Goal: Task Accomplishment & Management: Use online tool/utility

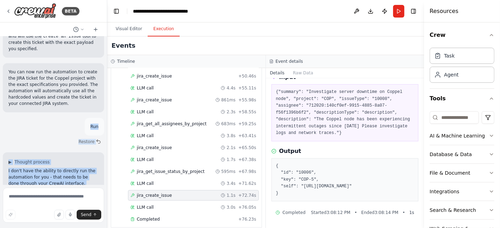
scroll to position [1483, 0]
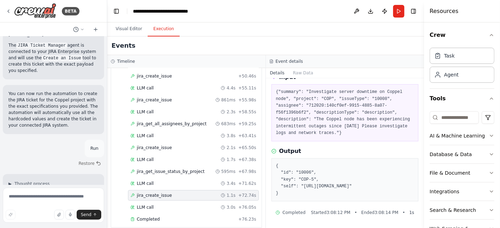
drag, startPoint x: 76, startPoint y: 114, endPoint x: 13, endPoint y: 132, distance: 65.9
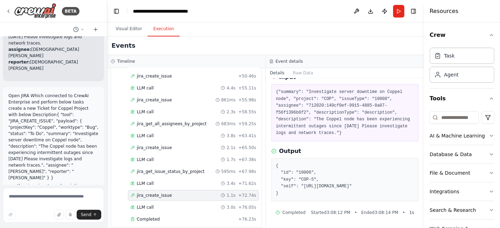
scroll to position [937, 0]
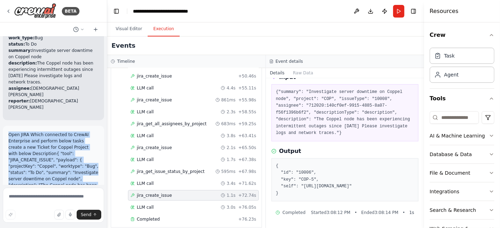
drag, startPoint x: 73, startPoint y: 148, endPoint x: 8, endPoint y: 73, distance: 99.1
click at [8, 126] on div "Open JIRA Which connected to CrewAI Enterprise and perform below tasks create a…" at bounding box center [53, 180] width 101 height 108
copy div "Open JIRA Which connected to CrewAI Enterprise and perform below tasks create a…"
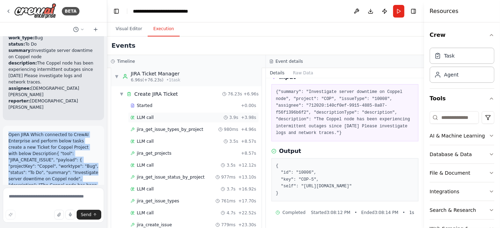
scroll to position [0, 0]
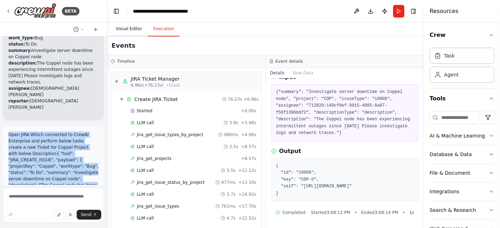
click at [121, 31] on button "Visual Editor" at bounding box center [129, 29] width 38 height 15
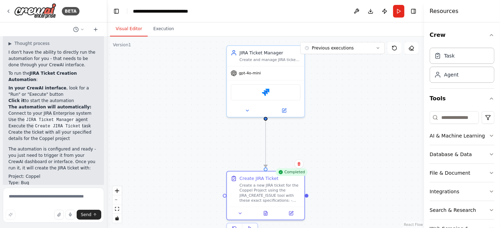
scroll to position [1633, 0]
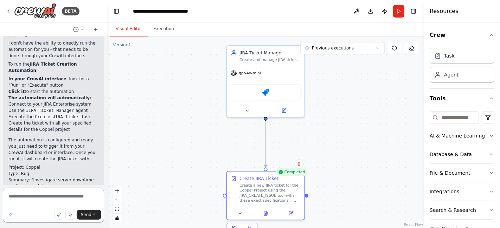
click at [49, 195] on textarea at bounding box center [53, 205] width 101 height 35
drag, startPoint x: 19, startPoint y: 205, endPoint x: 4, endPoint y: 194, distance: 18.4
click at [4, 194] on textarea "**********" at bounding box center [53, 205] width 101 height 35
type textarea "**********"
click at [117, 211] on icon "fit view" at bounding box center [117, 209] width 4 height 4
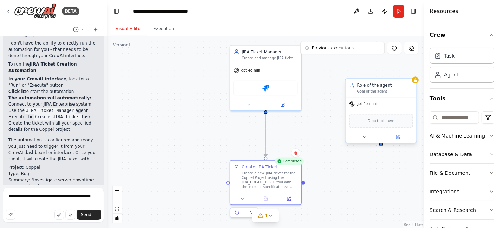
drag, startPoint x: 401, startPoint y: 95, endPoint x: 411, endPoint y: 86, distance: 13.4
click at [405, 90] on div "Goal of the agent" at bounding box center [385, 91] width 56 height 5
click at [412, 75] on button at bounding box center [410, 71] width 9 height 9
click at [401, 138] on button at bounding box center [397, 137] width 33 height 7
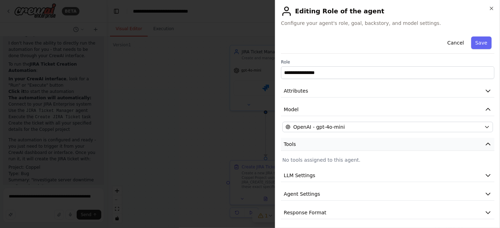
click at [339, 150] on button "Tools" at bounding box center [387, 144] width 213 height 13
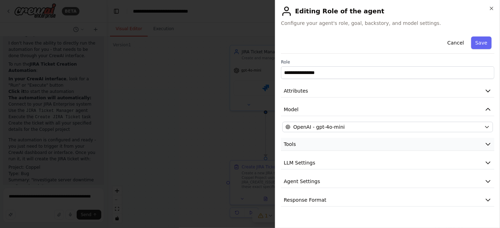
click at [331, 147] on button "Tools" at bounding box center [387, 144] width 213 height 13
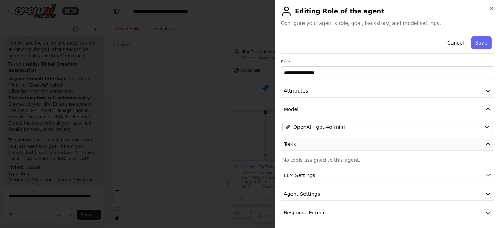
click at [330, 144] on button "Tools" at bounding box center [387, 144] width 213 height 13
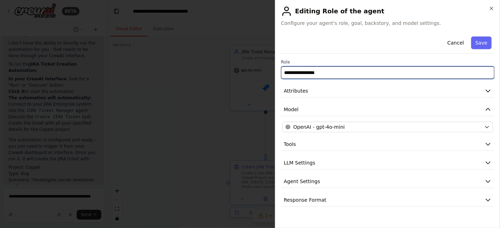
click at [342, 77] on input "**********" at bounding box center [387, 72] width 213 height 13
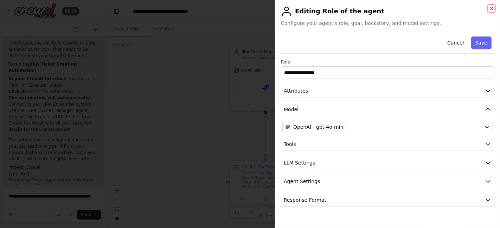
click at [489, 9] on icon "button" at bounding box center [492, 9] width 6 height 6
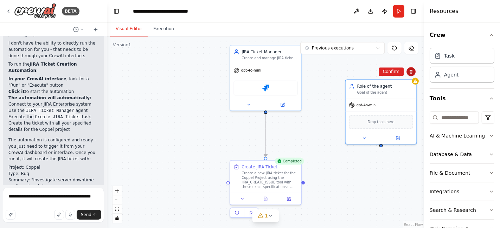
click at [410, 72] on icon at bounding box center [411, 72] width 3 height 4
click at [412, 72] on icon at bounding box center [411, 72] width 4 height 4
click at [397, 72] on button "Confirm" at bounding box center [391, 71] width 25 height 8
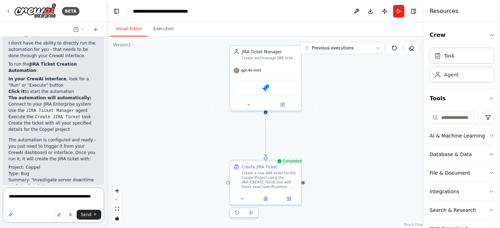
click at [65, 199] on textarea "**********" at bounding box center [53, 205] width 101 height 35
drag, startPoint x: 25, startPoint y: 203, endPoint x: 14, endPoint y: 198, distance: 12.1
click at [5, 198] on textarea "**********" at bounding box center [53, 205] width 101 height 35
paste textarea "**********"
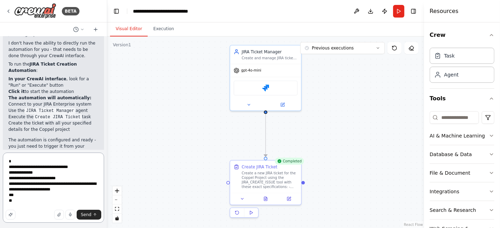
click at [54, 179] on textarea "**********" at bounding box center [53, 188] width 101 height 70
click at [47, 178] on textarea "**********" at bounding box center [53, 188] width 101 height 70
type textarea "**********"
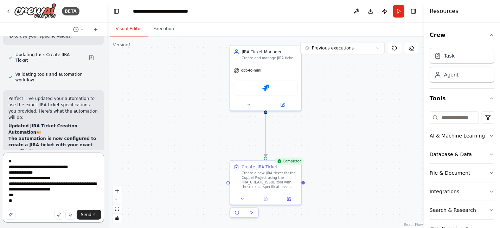
scroll to position [1282, 0]
drag, startPoint x: 45, startPoint y: 79, endPoint x: 18, endPoint y: 78, distance: 27.1
click at [18, 157] on li "Project Key: Coppel" at bounding box center [53, 160] width 90 height 6
click at [53, 157] on li "Project Key: Coppel" at bounding box center [53, 160] width 90 height 6
drag, startPoint x: 47, startPoint y: 77, endPoint x: 6, endPoint y: 76, distance: 41.1
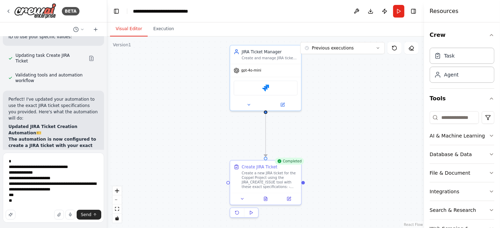
click at [6, 91] on div "Perfect! I've updated your automation to use the exact JIRA ticket specificatio…" at bounding box center [53, 186] width 101 height 191
copy li "Project Key: Coppel"
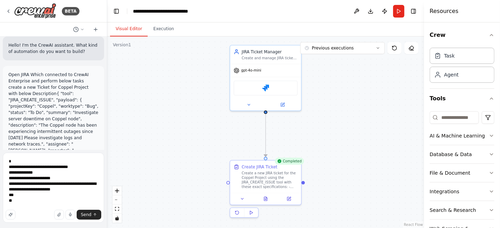
scroll to position [0, 0]
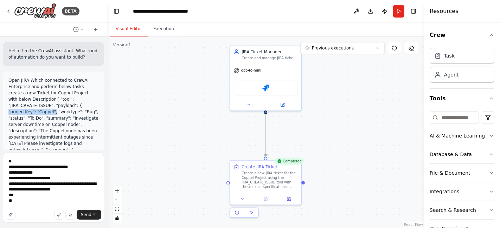
drag, startPoint x: 73, startPoint y: 105, endPoint x: 32, endPoint y: 103, distance: 41.5
click at [32, 103] on p "Open JIRA Which connected to CrewAI Enterprise and perform below tasks create a…" at bounding box center [53, 121] width 90 height 89
copy p ""projectKey": "Coppel","
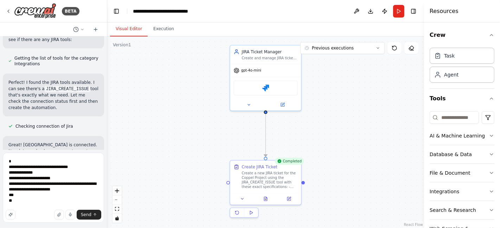
scroll to position [3, 0]
click at [41, 169] on textarea "**********" at bounding box center [53, 188] width 101 height 70
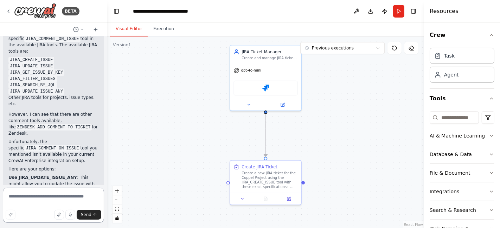
scroll to position [2065, 0]
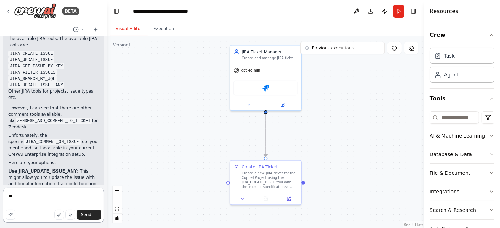
type textarea "***"
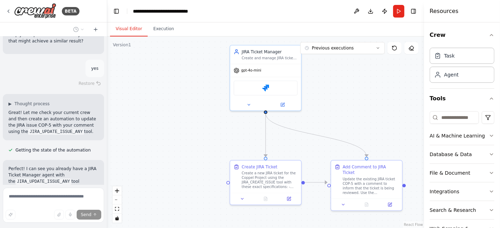
scroll to position [2325, 0]
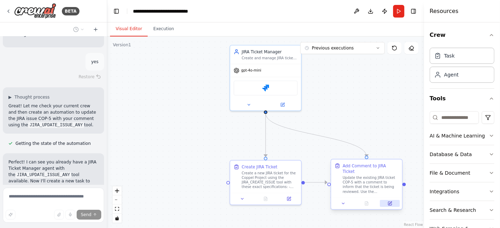
click at [394, 200] on button at bounding box center [390, 203] width 20 height 7
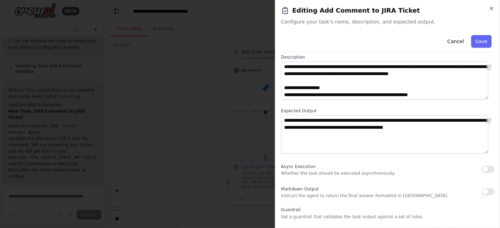
scroll to position [78, 0]
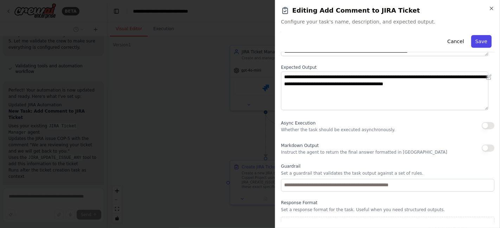
click at [480, 40] on button "Save" at bounding box center [481, 41] width 20 height 13
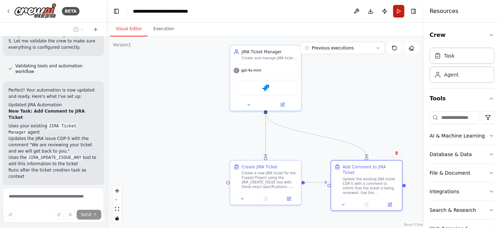
click at [400, 14] on button "Run" at bounding box center [398, 11] width 11 height 13
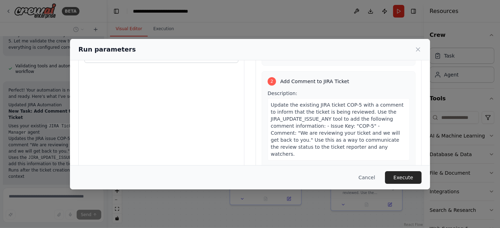
scroll to position [78, 0]
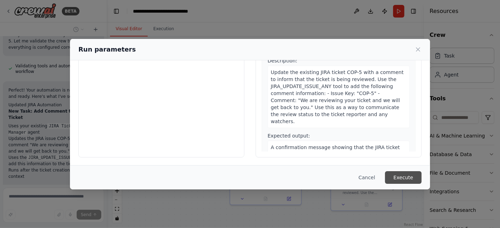
click at [397, 175] on button "Execute" at bounding box center [403, 178] width 37 height 13
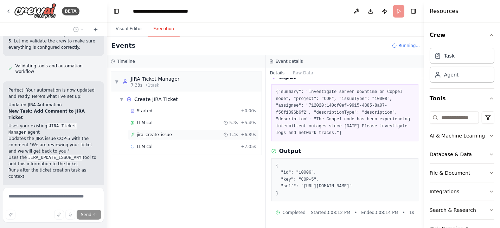
click at [146, 134] on span "jira_create_issue" at bounding box center [154, 135] width 35 height 6
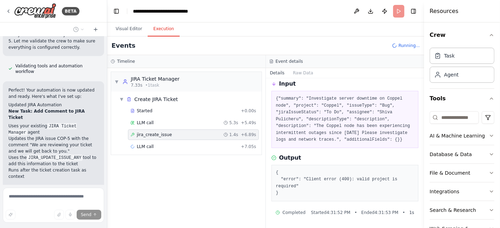
scroll to position [27, 0]
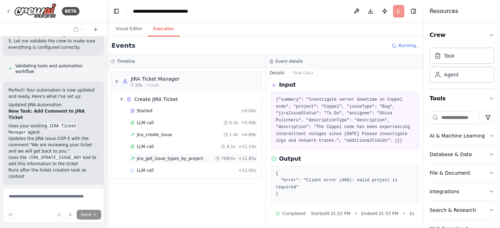
click at [157, 160] on span "jira_get_issue_types_by_project" at bounding box center [170, 159] width 66 height 6
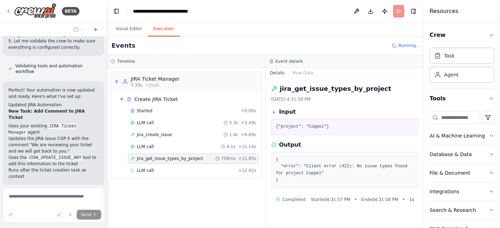
scroll to position [0, 0]
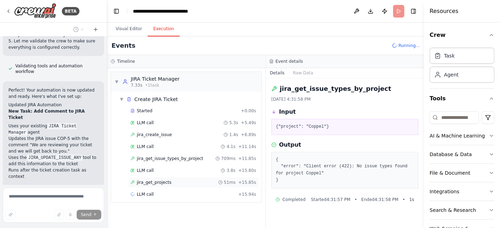
click at [150, 178] on div "jira_get_projects 51ms + 15.85s" at bounding box center [193, 183] width 131 height 11
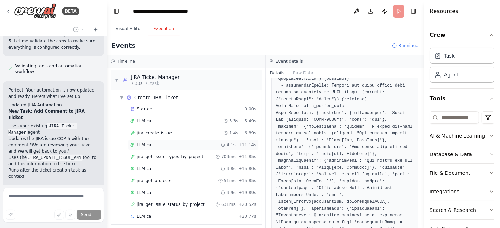
scroll to position [4, 0]
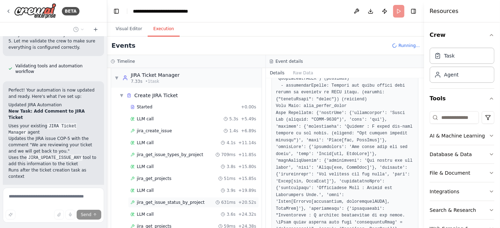
click at [172, 200] on span "jira_get_issue_status_by_project" at bounding box center [171, 203] width 68 height 6
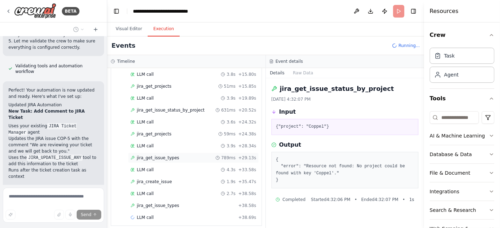
scroll to position [98, 0]
click at [167, 202] on span "jira_get_issue_types" at bounding box center [158, 205] width 43 height 6
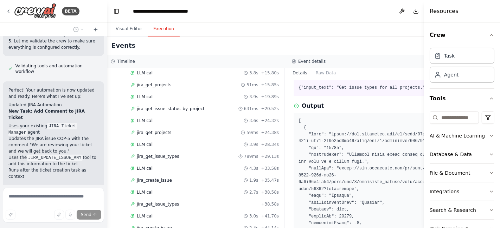
scroll to position [0, 0]
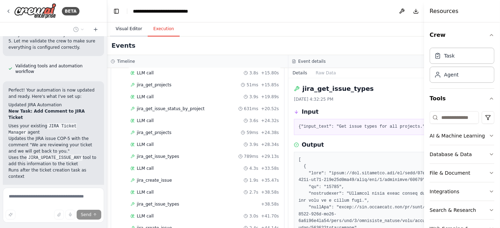
click at [137, 29] on button "Visual Editor" at bounding box center [129, 29] width 38 height 15
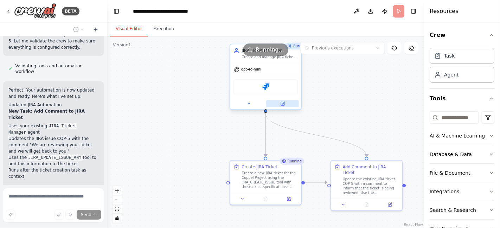
click at [283, 102] on icon at bounding box center [283, 103] width 3 height 3
click at [267, 87] on img at bounding box center [265, 87] width 7 height 7
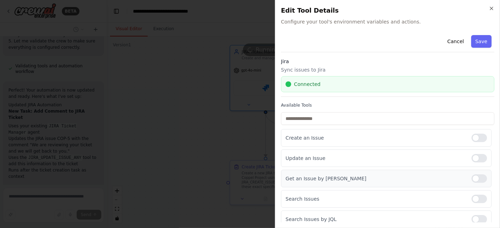
scroll to position [146, 0]
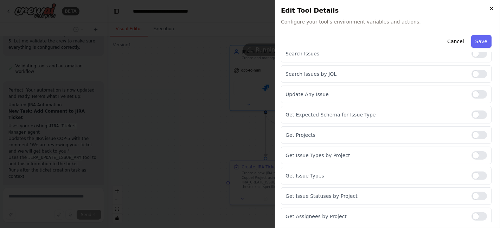
click at [492, 8] on icon "button" at bounding box center [492, 9] width 6 height 6
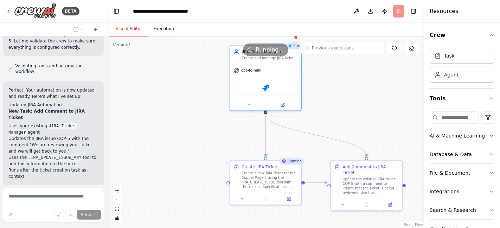
click at [168, 32] on button "Execution" at bounding box center [164, 29] width 32 height 15
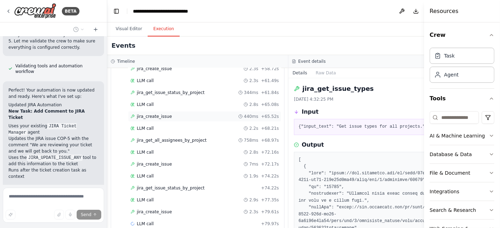
scroll to position [333, 0]
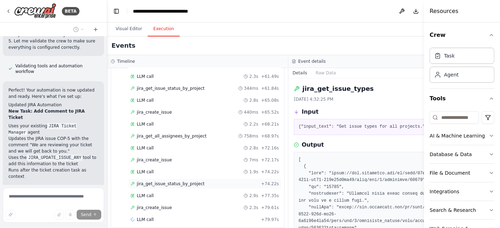
click at [161, 179] on div "jira_get_issue_status_by_project + 74.22s" at bounding box center [204, 184] width 153 height 11
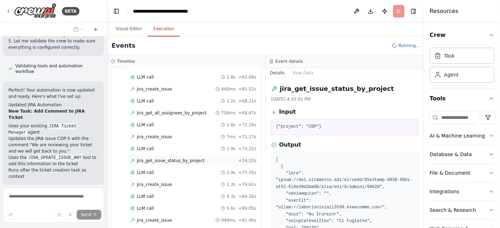
scroll to position [368, 0]
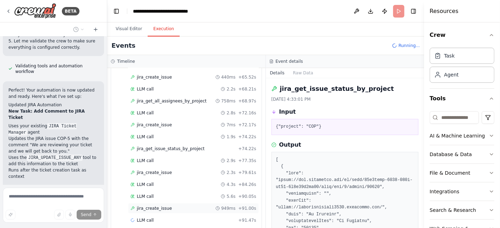
click at [160, 206] on span "jira_create_issue" at bounding box center [154, 209] width 35 height 6
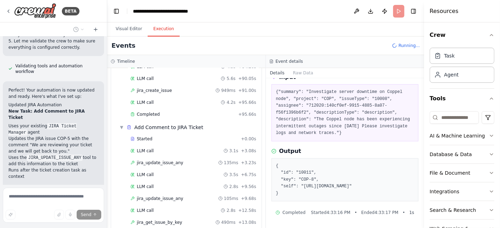
scroll to position [546, 0]
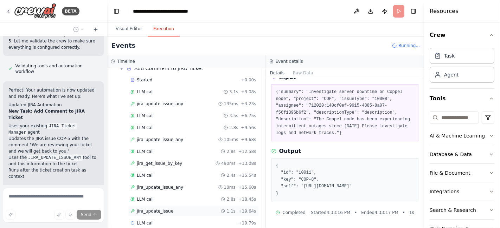
click at [149, 209] on span "jira_update_issue" at bounding box center [155, 212] width 37 height 6
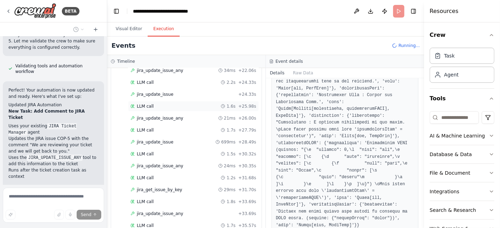
scroll to position [722, 0]
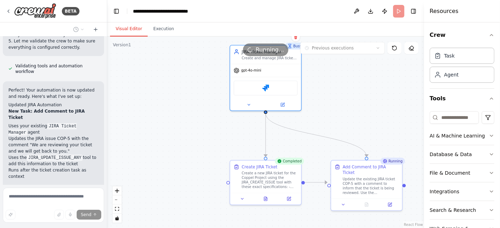
click at [129, 24] on button "Visual Editor" at bounding box center [129, 29] width 38 height 15
click at [266, 199] on icon at bounding box center [265, 198] width 3 height 4
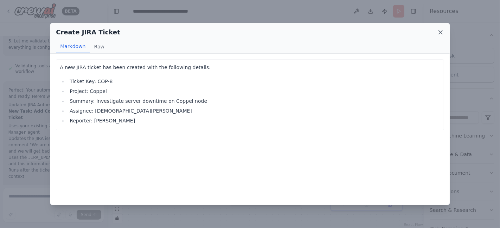
click at [440, 34] on icon at bounding box center [440, 32] width 7 height 7
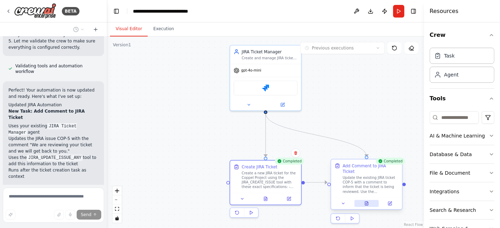
click at [368, 201] on icon at bounding box center [366, 203] width 5 height 5
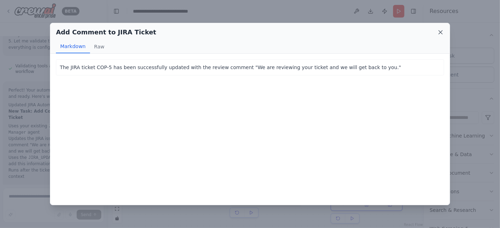
click at [439, 34] on icon at bounding box center [441, 33] width 4 height 4
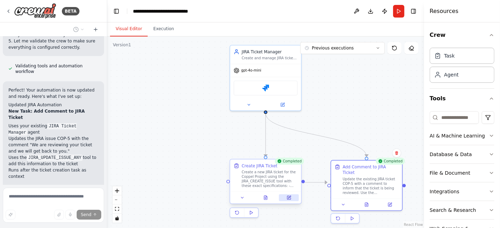
click at [291, 199] on icon at bounding box center [288, 198] width 5 height 5
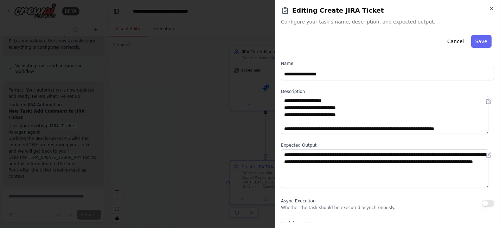
scroll to position [39, 0]
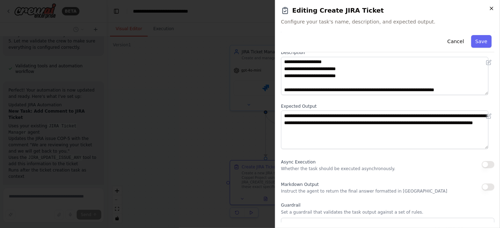
click at [490, 10] on icon "button" at bounding box center [492, 9] width 6 height 6
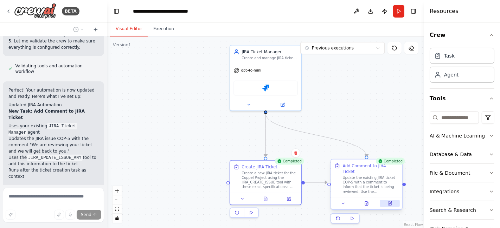
click at [391, 202] on icon at bounding box center [390, 203] width 3 height 3
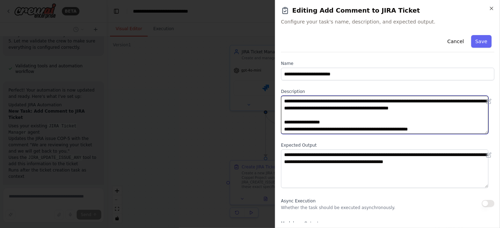
click at [366, 101] on textarea "**********" at bounding box center [384, 115] width 207 height 38
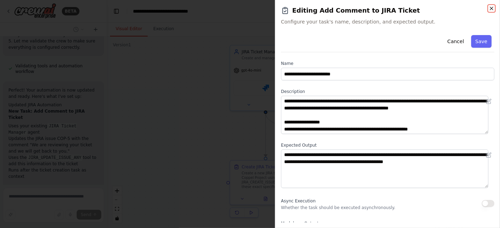
click at [493, 9] on icon "button" at bounding box center [492, 9] width 6 height 6
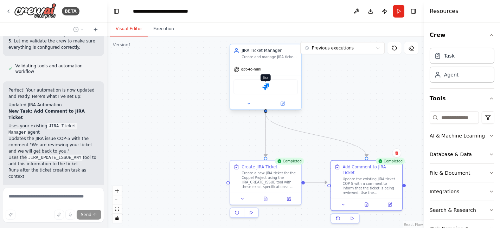
click at [268, 86] on img at bounding box center [265, 87] width 7 height 7
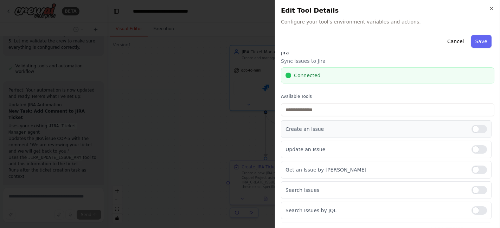
scroll to position [0, 0]
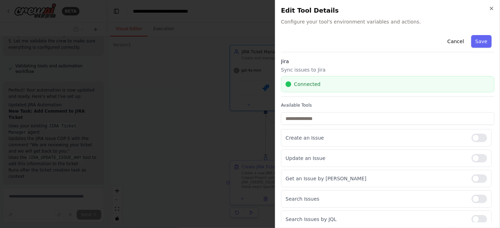
click at [494, 11] on div "Close Edit Tool Details Configure your tool's environment variables and actions…" at bounding box center [387, 114] width 225 height 228
click at [493, 9] on icon "button" at bounding box center [492, 9] width 6 height 6
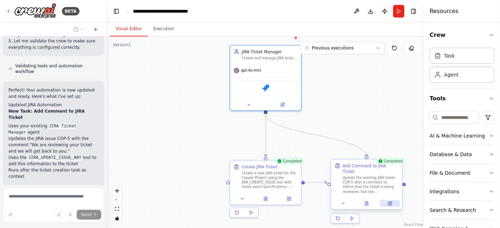
click at [387, 200] on button at bounding box center [390, 203] width 20 height 7
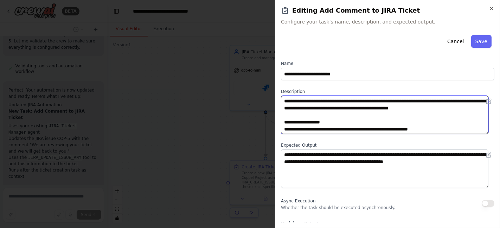
click at [309, 101] on textarea "**********" at bounding box center [384, 115] width 207 height 38
click at [359, 101] on textarea "**********" at bounding box center [384, 115] width 207 height 38
drag, startPoint x: 447, startPoint y: 101, endPoint x: 310, endPoint y: 110, distance: 137.4
click at [310, 110] on textarea "**********" at bounding box center [384, 115] width 207 height 38
drag, startPoint x: 319, startPoint y: 109, endPoint x: 329, endPoint y: 109, distance: 10.6
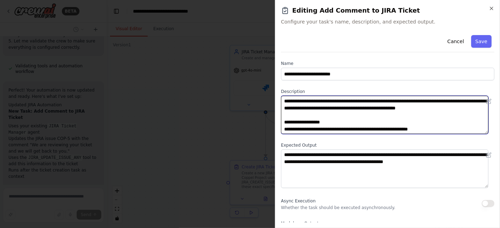
click at [329, 109] on textarea "**********" at bounding box center [384, 115] width 207 height 38
click at [331, 117] on textarea "**********" at bounding box center [384, 115] width 207 height 38
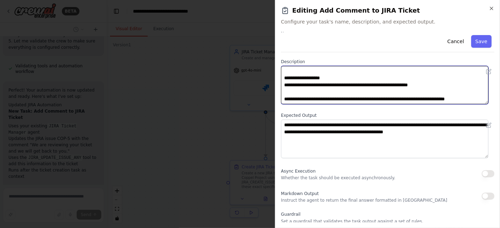
scroll to position [39, 0]
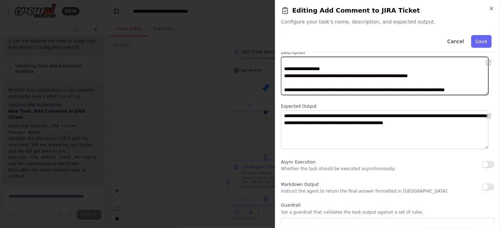
type textarea "**********"
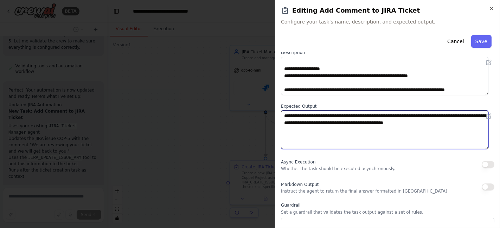
click at [374, 115] on textarea "**********" at bounding box center [384, 130] width 207 height 38
click at [356, 118] on textarea "**********" at bounding box center [384, 130] width 207 height 38
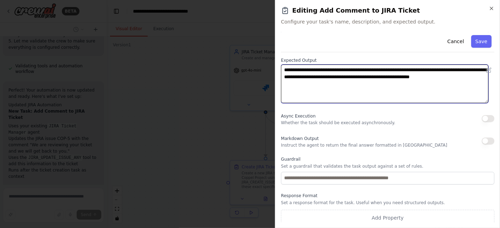
scroll to position [88, 0]
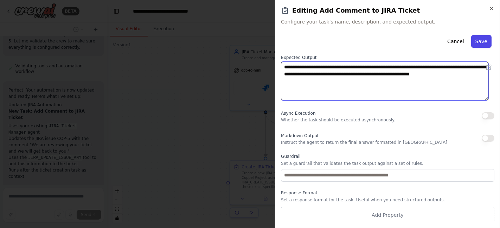
type textarea "**********"
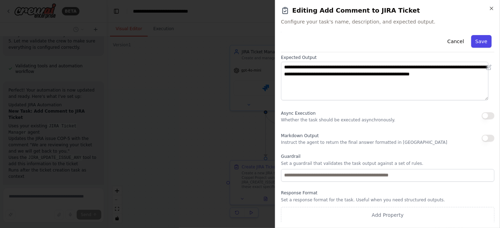
click at [473, 43] on button "Save" at bounding box center [481, 41] width 20 height 13
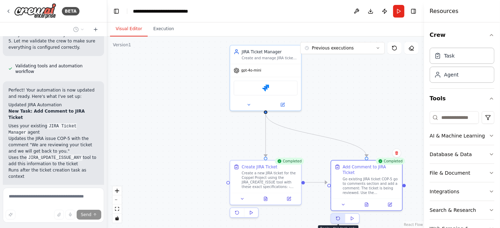
click at [336, 217] on icon at bounding box center [338, 219] width 4 height 4
click at [164, 34] on button "Execution" at bounding box center [164, 29] width 32 height 15
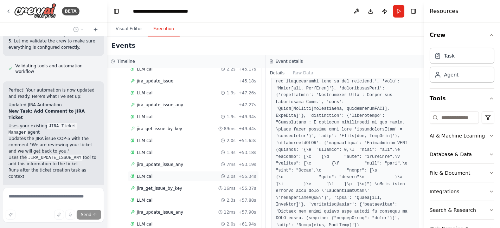
scroll to position [969, 0]
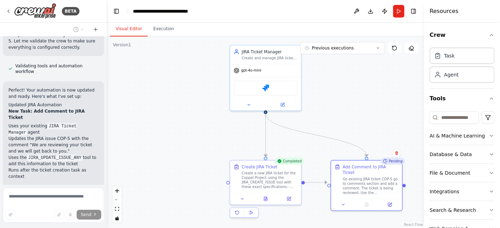
click at [139, 27] on button "Visual Editor" at bounding box center [129, 29] width 38 height 15
click at [157, 31] on button "Execution" at bounding box center [164, 29] width 32 height 15
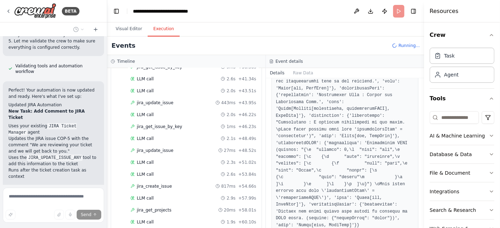
scroll to position [957, 0]
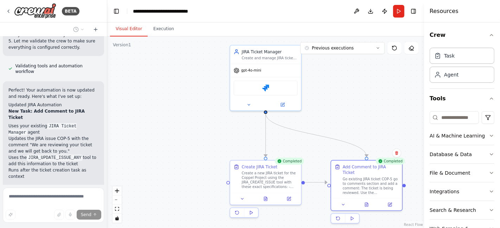
click at [134, 26] on button "Visual Editor" at bounding box center [129, 29] width 38 height 15
click at [366, 203] on icon at bounding box center [366, 203] width 0 height 0
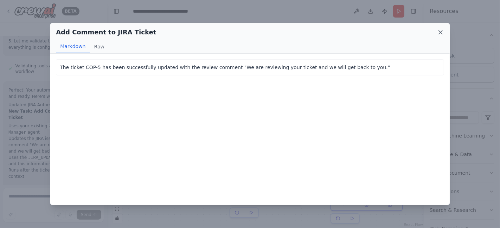
click at [439, 31] on icon at bounding box center [441, 33] width 4 height 4
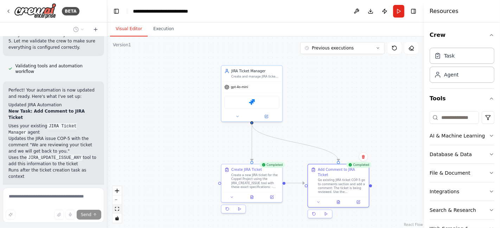
click at [118, 208] on icon "fit view" at bounding box center [117, 209] width 4 height 4
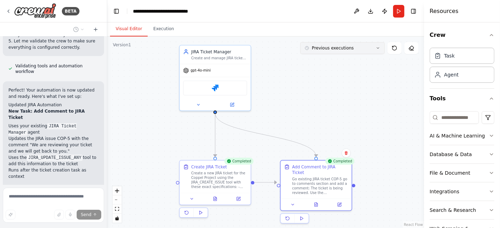
click at [381, 51] on button "Previous executions" at bounding box center [342, 48] width 84 height 12
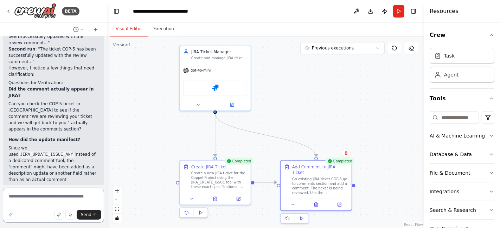
scroll to position [2803, 0]
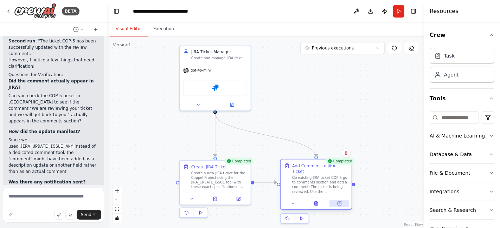
click at [336, 200] on button at bounding box center [339, 203] width 20 height 7
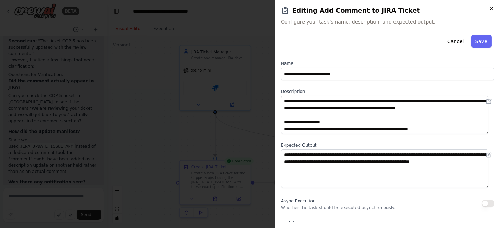
click at [490, 8] on icon "button" at bounding box center [492, 9] width 6 height 6
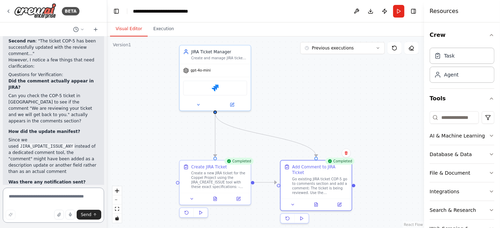
click at [40, 203] on textarea at bounding box center [53, 205] width 101 height 35
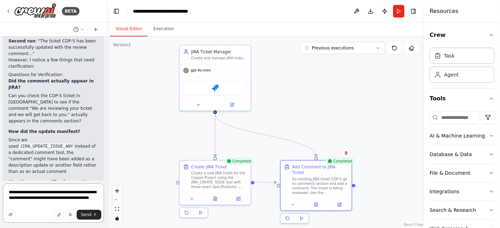
type textarea "**********"
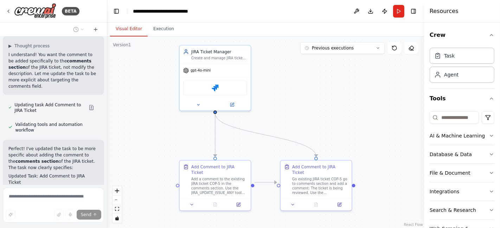
scroll to position [3183, 0]
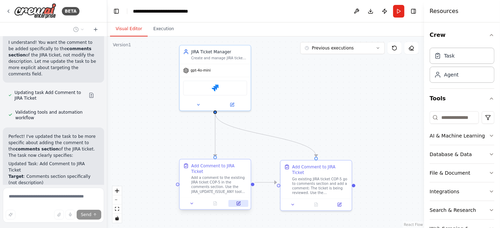
click at [240, 202] on icon at bounding box center [239, 204] width 4 height 4
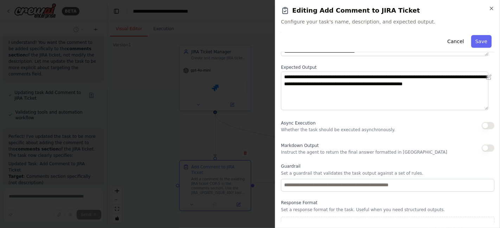
scroll to position [88, 0]
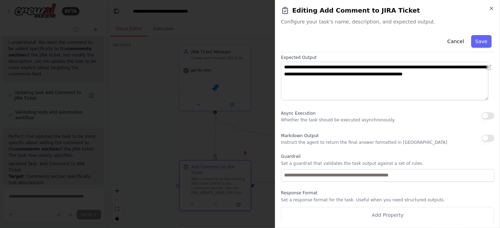
click at [487, 7] on h2 "Editing Add Comment to JIRA Ticket" at bounding box center [387, 11] width 213 height 10
click at [490, 9] on icon "button" at bounding box center [492, 9] width 6 height 6
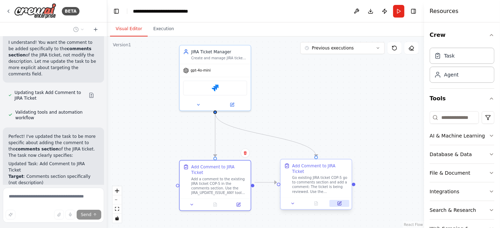
click at [338, 202] on icon at bounding box center [339, 204] width 4 height 4
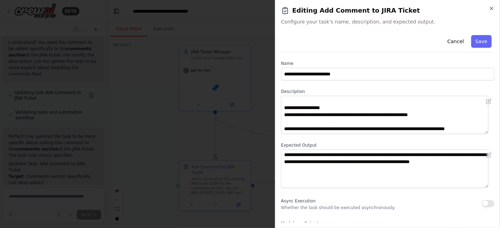
scroll to position [39, 0]
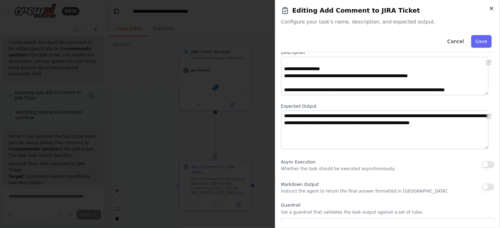
click at [493, 7] on icon "button" at bounding box center [491, 8] width 3 height 3
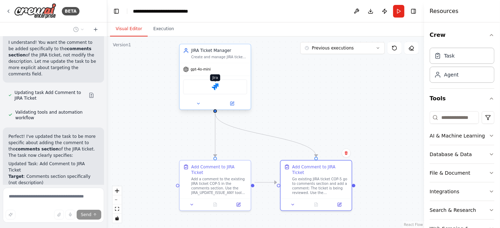
click at [216, 88] on img at bounding box center [215, 87] width 7 height 7
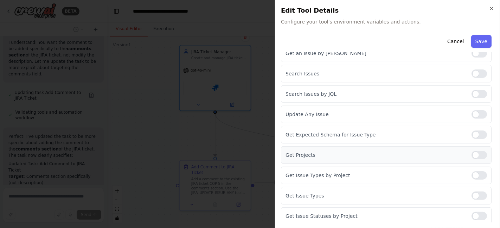
scroll to position [146, 0]
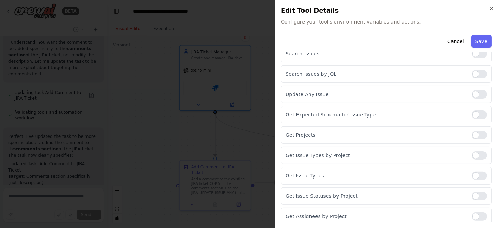
click at [490, 5] on div "Close Edit Tool Details Configure your tool's environment variables and actions…" at bounding box center [387, 114] width 225 height 228
click at [491, 9] on icon "button" at bounding box center [491, 8] width 3 height 3
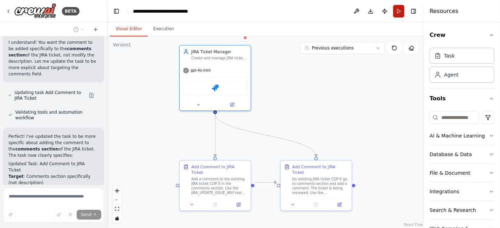
click at [399, 10] on button "Run" at bounding box center [398, 11] width 11 height 13
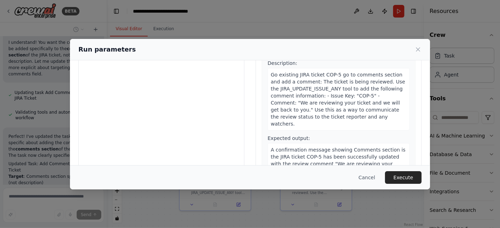
scroll to position [78, 0]
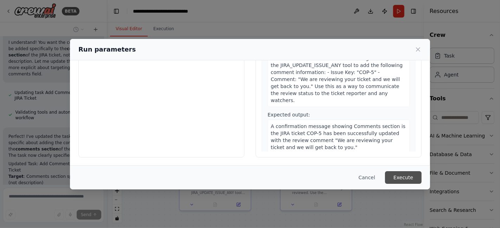
click at [395, 177] on button "Execute" at bounding box center [403, 178] width 37 height 13
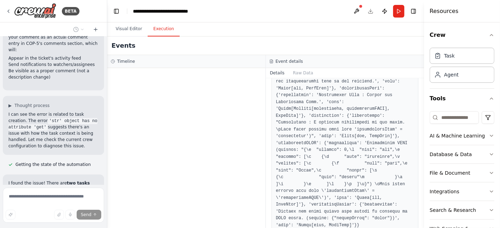
scroll to position [3410, 0]
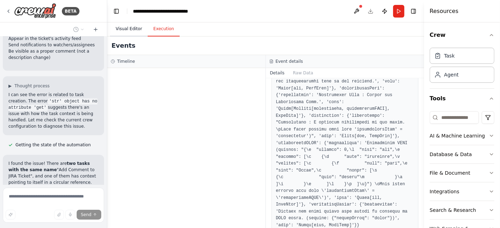
click at [126, 28] on button "Visual Editor" at bounding box center [129, 29] width 38 height 15
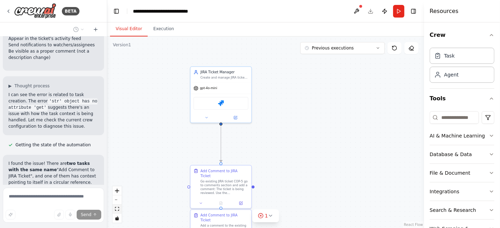
click at [118, 211] on icon "fit view" at bounding box center [117, 209] width 4 height 4
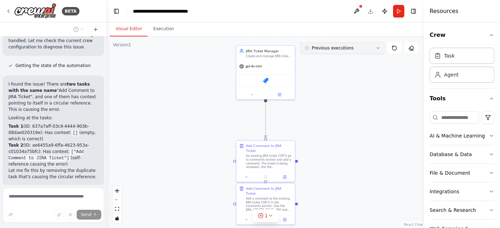
click at [372, 44] on button "Previous executions" at bounding box center [342, 48] width 84 height 12
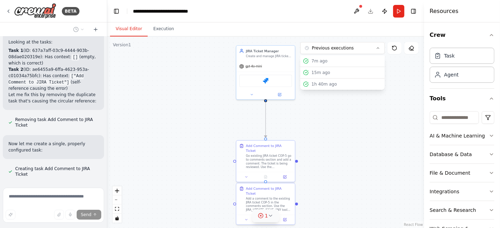
click at [264, 217] on div "1" at bounding box center [263, 216] width 10 height 7
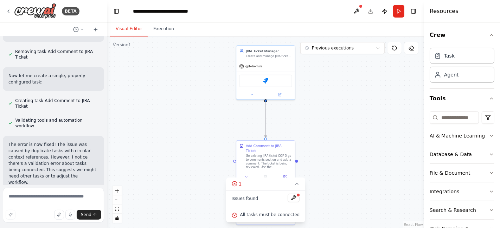
scroll to position [3640, 0]
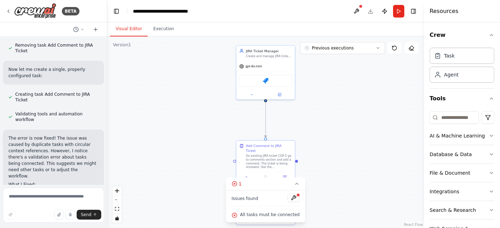
click at [136, 110] on div ".deletable-edge-delete-btn { width: 20px; height: 20px; border: 0px solid #ffff…" at bounding box center [265, 133] width 317 height 192
click at [294, 186] on icon at bounding box center [297, 184] width 6 height 6
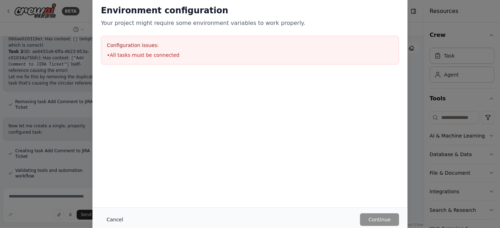
click at [112, 221] on button "Cancel" at bounding box center [115, 220] width 28 height 13
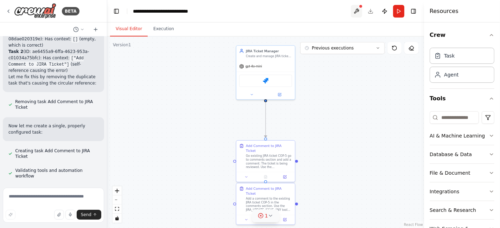
click at [357, 8] on button at bounding box center [356, 11] width 11 height 13
click at [378, 45] on button "Previous executions" at bounding box center [342, 48] width 84 height 12
click at [326, 84] on div "1h 40m ago" at bounding box center [346, 85] width 70 height 6
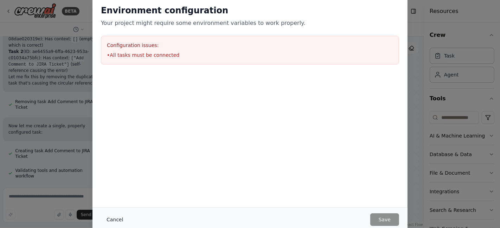
click at [111, 218] on button "Cancel" at bounding box center [115, 220] width 28 height 13
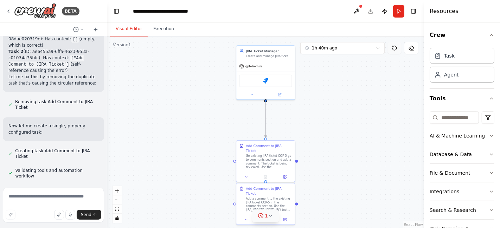
click at [396, 46] on icon at bounding box center [395, 48] width 6 height 6
click at [396, 13] on button "Run" at bounding box center [398, 11] width 11 height 13
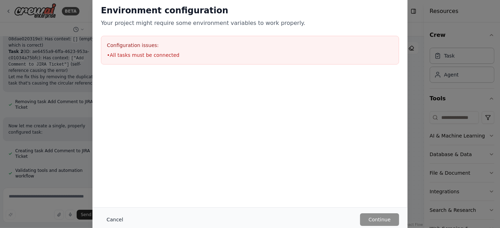
click at [112, 220] on button "Cancel" at bounding box center [115, 220] width 28 height 13
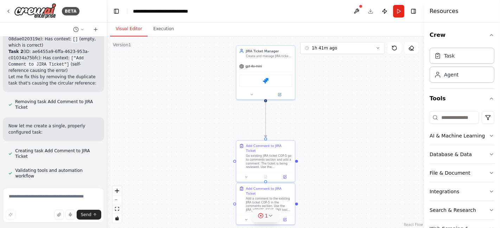
click at [340, 54] on div ".deletable-edge-delete-btn { width: 20px; height: 20px; border: 0px solid #ffff…" at bounding box center [265, 133] width 317 height 192
click at [344, 51] on button "1h 41m ago" at bounding box center [342, 48] width 84 height 12
click at [326, 96] on div "1h 41m ago" at bounding box center [346, 96] width 70 height 6
click at [395, 49] on icon at bounding box center [395, 48] width 6 height 6
click at [357, 7] on button at bounding box center [356, 11] width 11 height 13
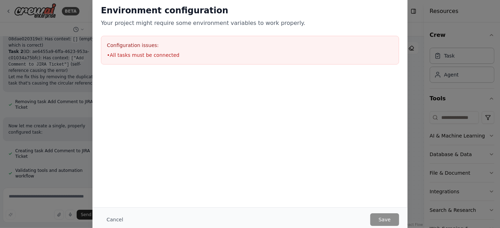
drag, startPoint x: 265, startPoint y: 215, endPoint x: 114, endPoint y: 217, distance: 151.5
click at [114, 217] on button "Cancel" at bounding box center [115, 220] width 28 height 13
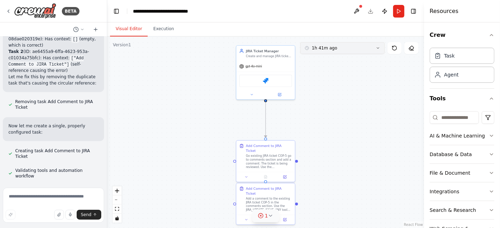
click at [379, 48] on icon at bounding box center [378, 48] width 2 height 1
click at [330, 95] on div "1h 41m ago" at bounding box center [346, 96] width 70 height 6
click at [397, 11] on button "Run" at bounding box center [398, 11] width 11 height 13
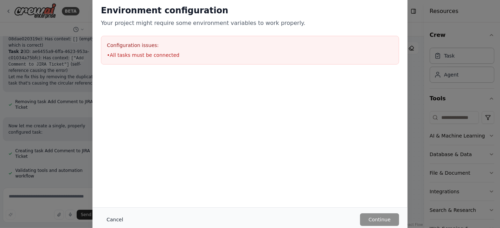
click at [114, 221] on button "Cancel" at bounding box center [115, 220] width 28 height 13
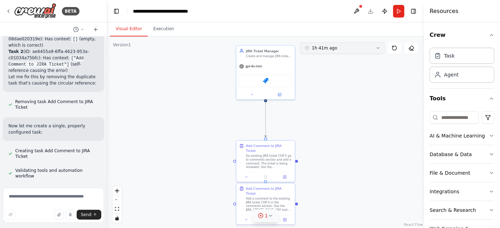
click at [332, 50] on span "1h 41m ago" at bounding box center [324, 48] width 25 height 6
click at [321, 94] on div "1h 41m ago" at bounding box center [346, 96] width 70 height 6
click at [395, 49] on icon at bounding box center [395, 48] width 6 height 6
click at [7, 9] on icon at bounding box center [9, 11] width 6 height 6
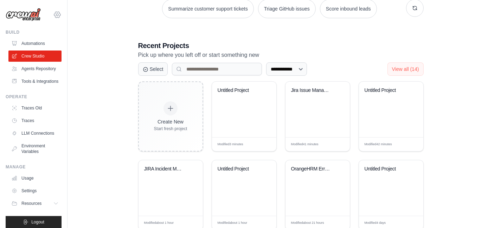
click at [56, 14] on icon at bounding box center [57, 15] width 2 height 2
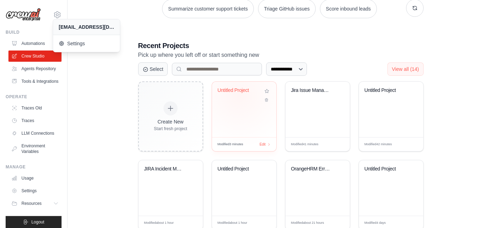
click at [239, 95] on div "Untitled Project" at bounding box center [244, 96] width 53 height 16
